Goal: Task Accomplishment & Management: Manage account settings

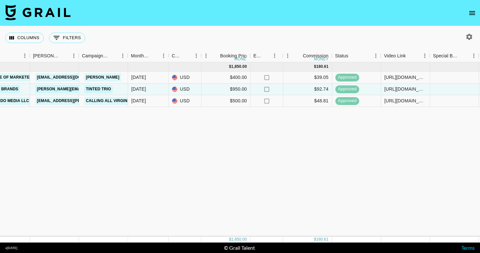
scroll to position [0, 236]
click at [399, 74] on div "https://www.tiktok.com/@lilsamosa_/video/7499960620998020394?utm_medium=social&…" at bounding box center [405, 77] width 42 height 7
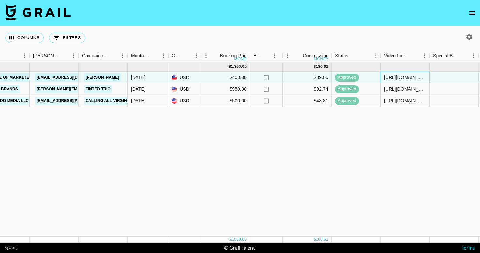
click at [401, 77] on div "https://www.tiktok.com/@lilsamosa_/video/7499960620998020394?utm_medium=social&…" at bounding box center [405, 77] width 42 height 7
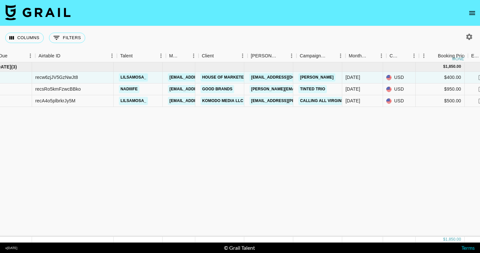
scroll to position [0, 0]
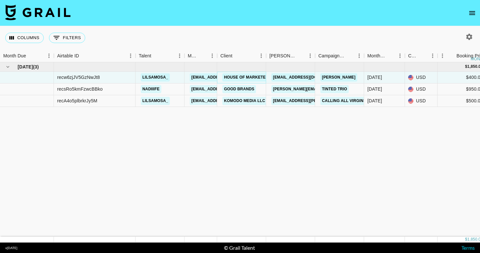
click at [244, 77] on link "House of Marketers" at bounding box center [247, 77] width 51 height 8
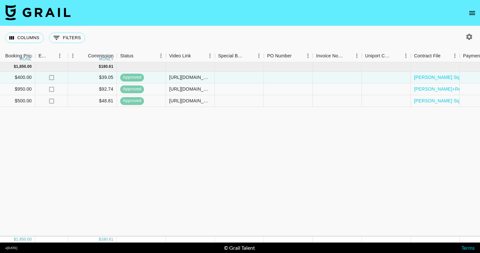
scroll to position [0, 455]
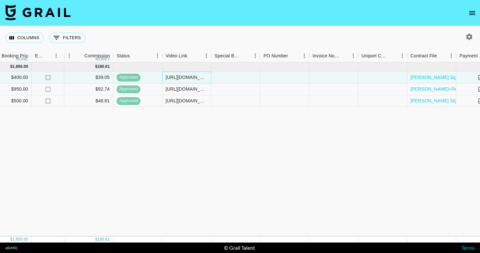
click at [188, 76] on div "https://www.tiktok.com/@lilsamosa_/video/7499960620998020394?utm_medium=social&…" at bounding box center [187, 77] width 42 height 7
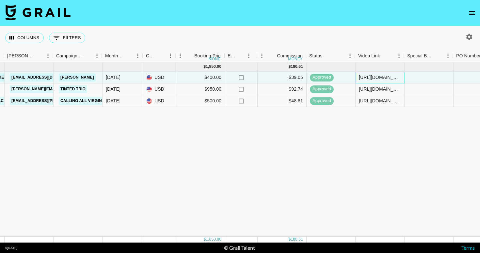
scroll to position [0, 261]
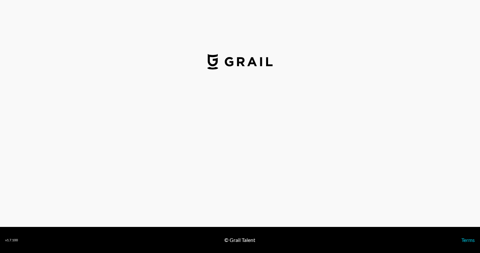
select select "USD"
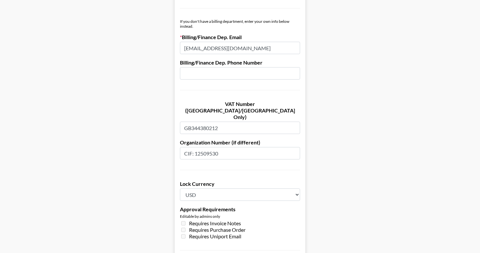
scroll to position [392, 0]
